Goal: Task Accomplishment & Management: Use online tool/utility

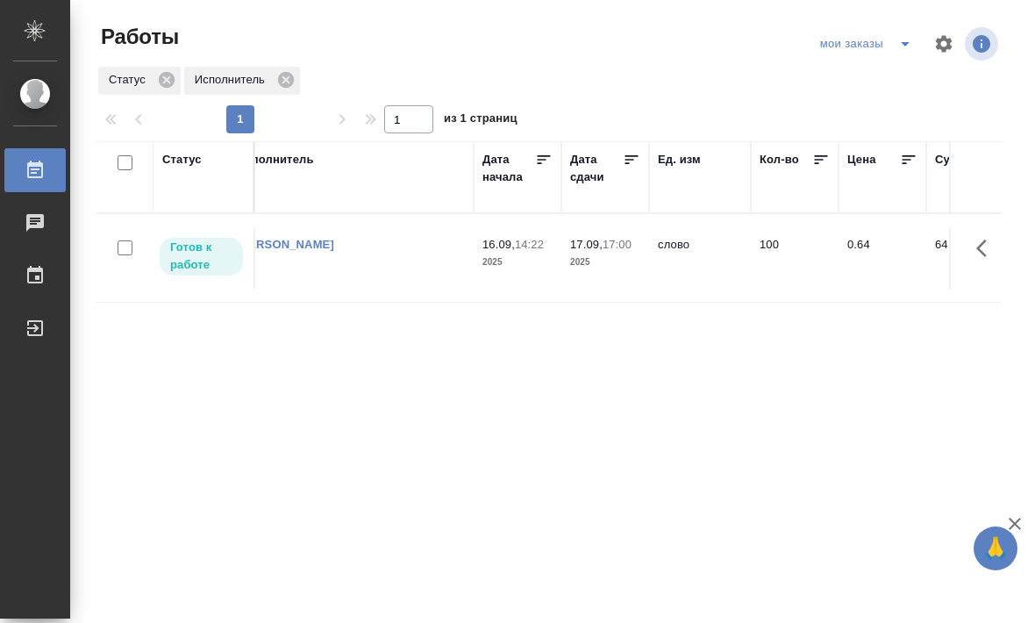
scroll to position [0, 742]
click at [327, 269] on td "[PERSON_NAME]" at bounding box center [348, 257] width 246 height 61
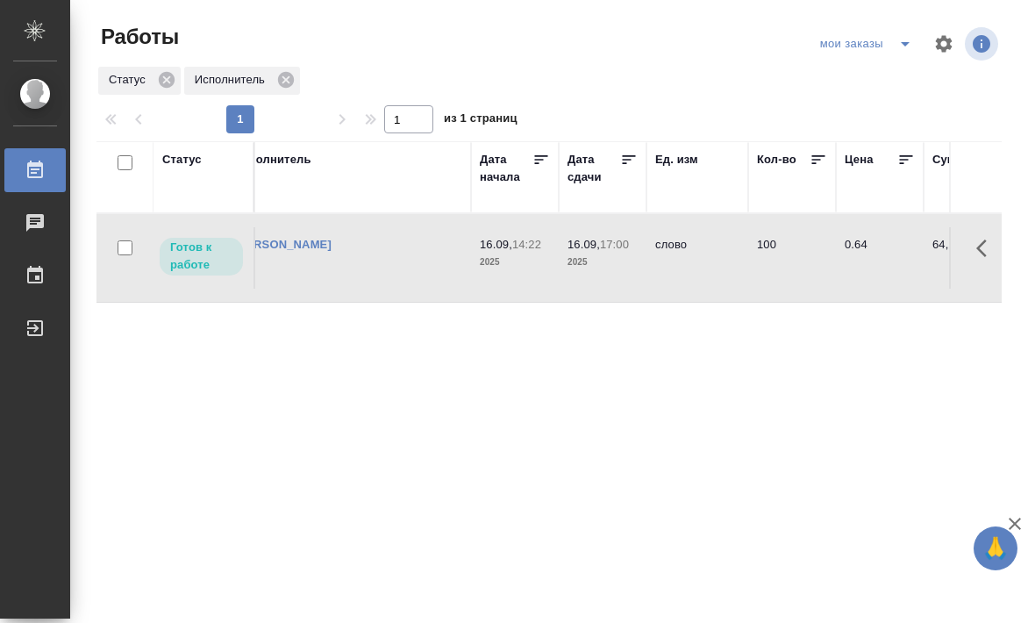
click at [774, 277] on td "100" at bounding box center [792, 257] width 88 height 61
click at [771, 261] on td "100" at bounding box center [792, 257] width 88 height 61
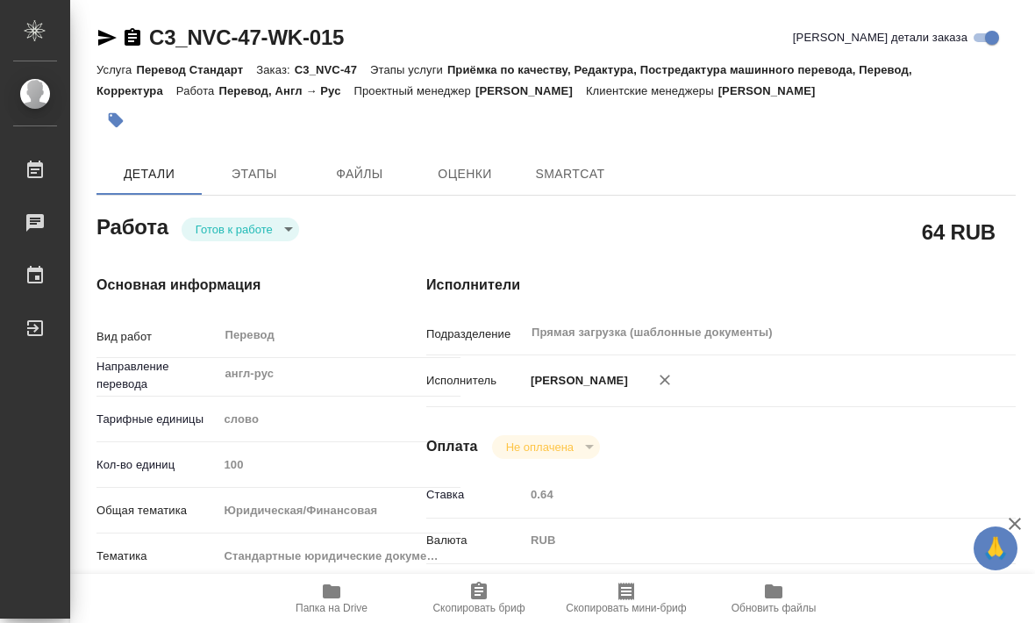
type textarea "x"
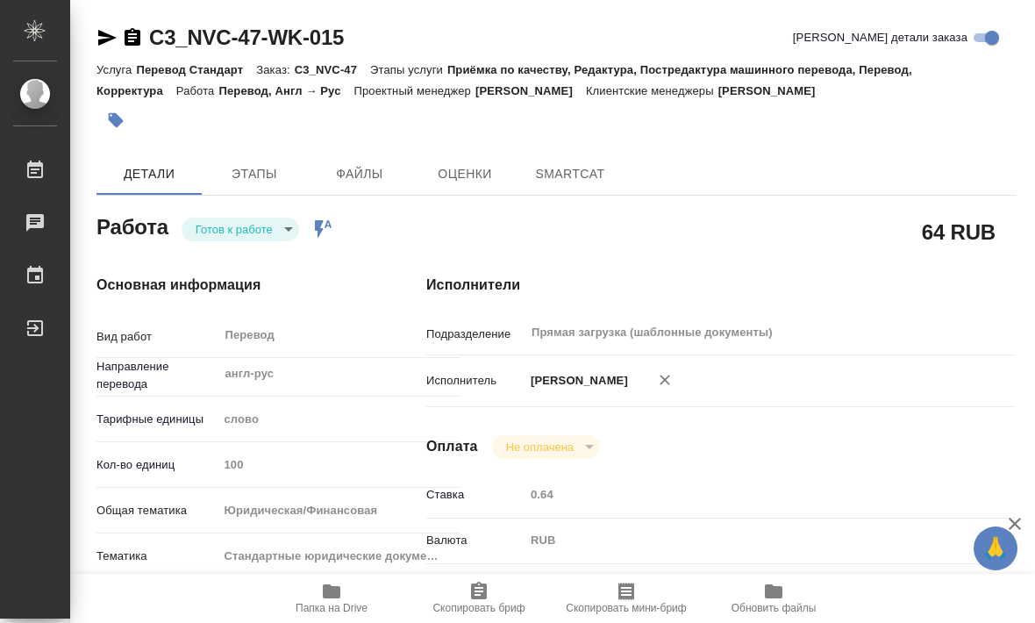
type textarea "x"
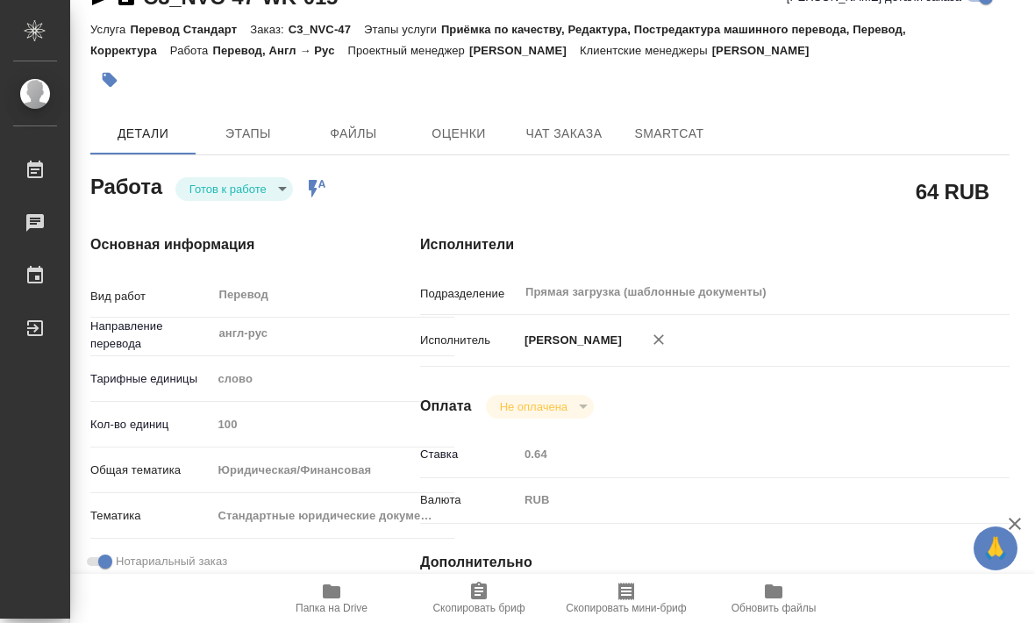
scroll to position [34, 6]
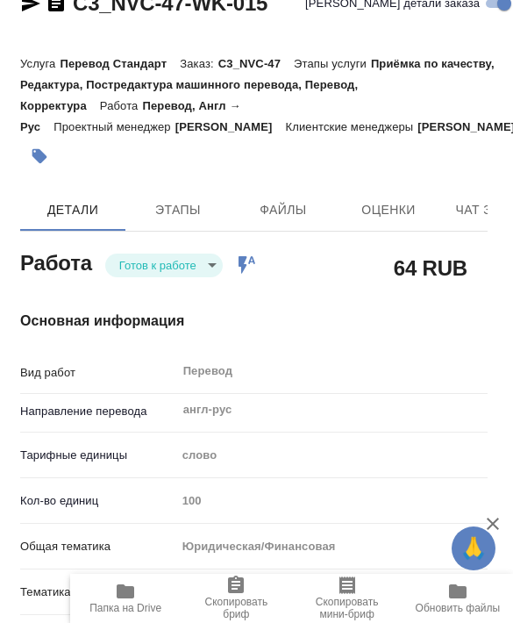
type textarea "x"
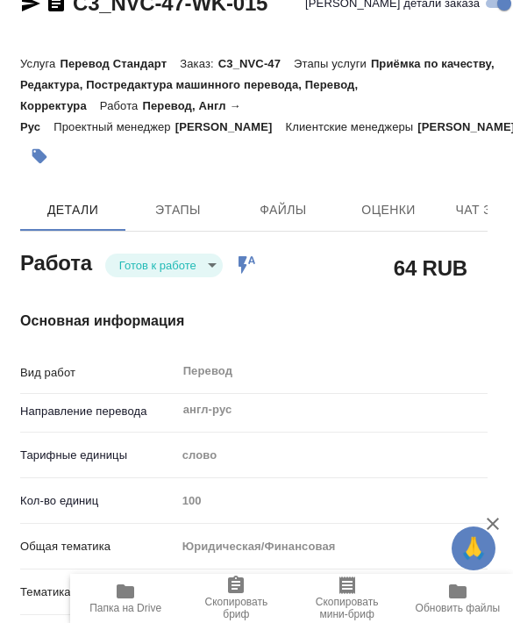
type textarea "x"
